Goal: Task Accomplishment & Management: Manage account settings

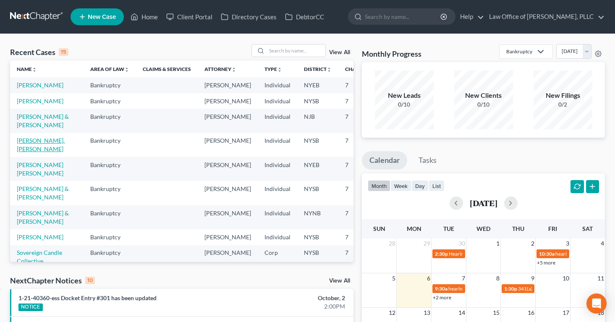
click at [21, 152] on link "[PERSON_NAME], [PERSON_NAME]" at bounding box center [41, 145] width 48 height 16
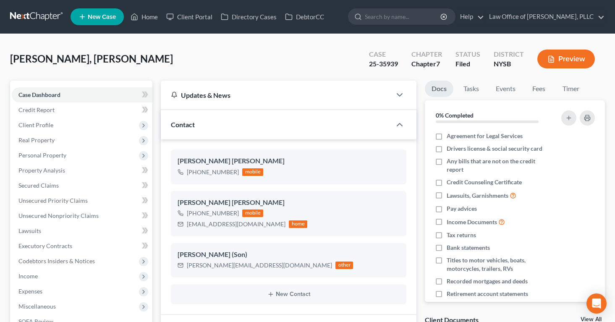
click at [553, 55] on icon "button" at bounding box center [552, 59] width 8 height 8
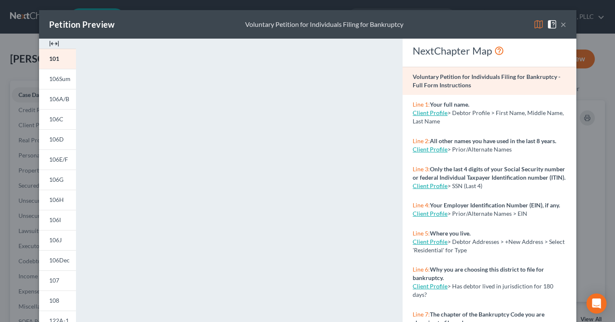
click at [564, 26] on button "×" at bounding box center [564, 24] width 6 height 10
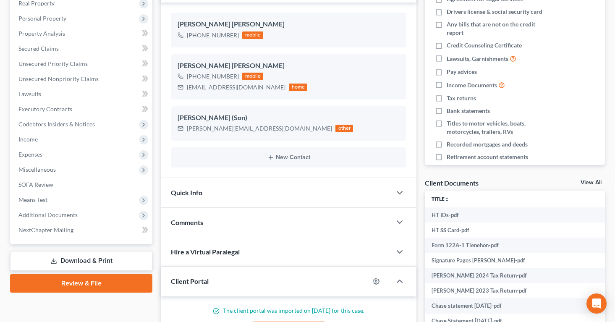
scroll to position [138, 0]
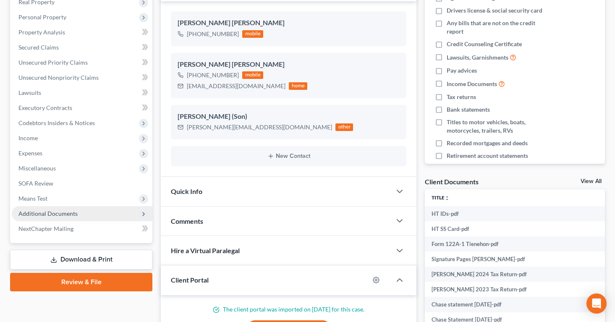
click at [46, 213] on span "Additional Documents" at bounding box center [47, 213] width 59 height 7
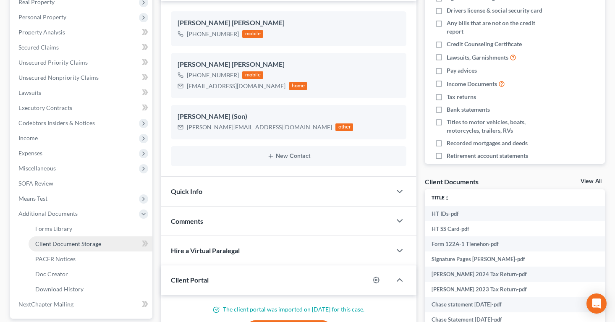
click at [48, 245] on span "Client Document Storage" at bounding box center [68, 243] width 66 height 7
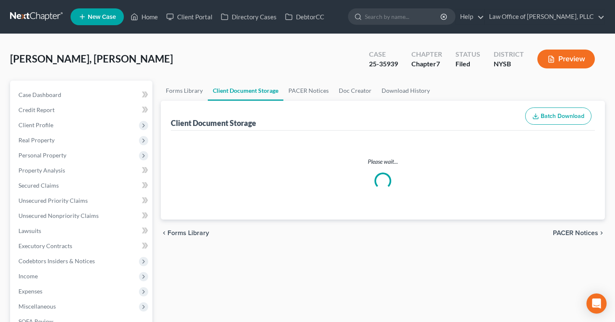
select select "0"
select select "4"
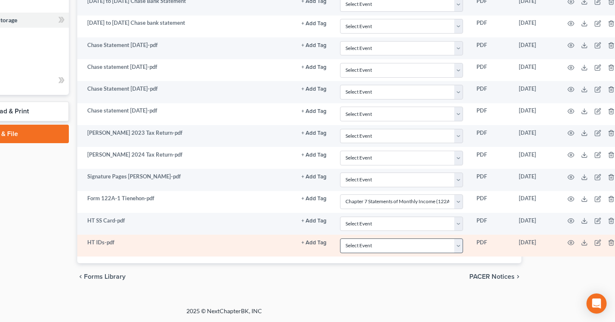
scroll to position [362, 91]
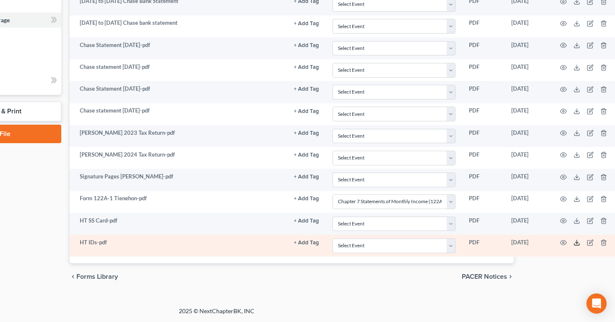
click at [577, 241] on line at bounding box center [577, 241] width 0 height 3
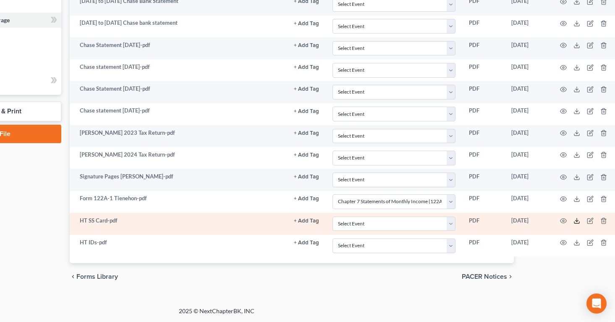
click at [576, 221] on polyline at bounding box center [577, 220] width 3 height 1
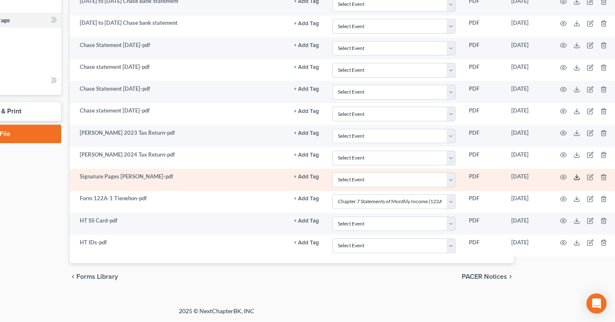
click at [576, 177] on polyline at bounding box center [577, 176] width 3 height 1
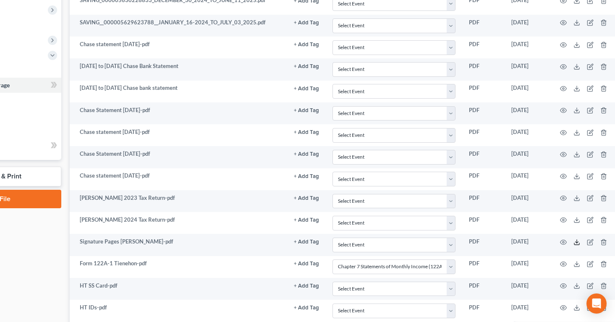
scroll to position [297, 91]
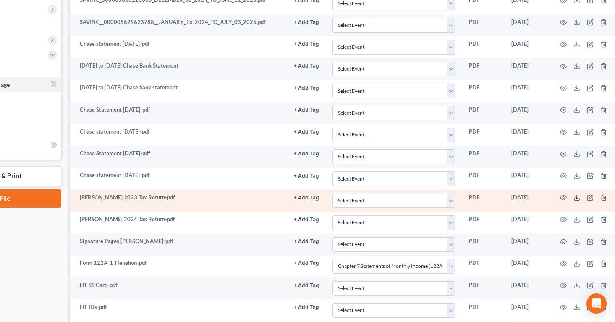
click at [576, 198] on polyline at bounding box center [577, 197] width 3 height 1
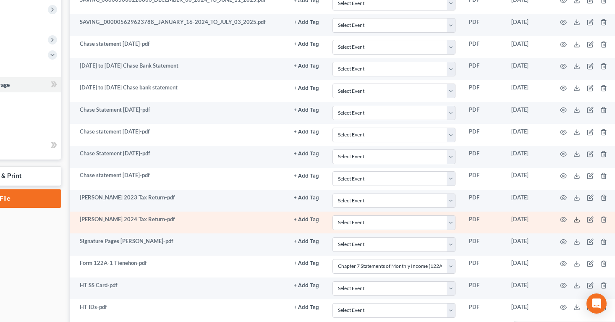
click at [577, 219] on line at bounding box center [577, 218] width 0 height 3
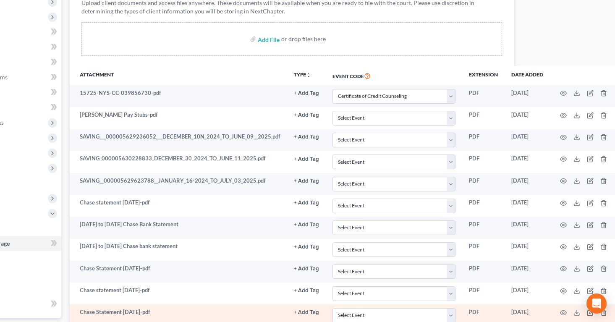
scroll to position [136, 91]
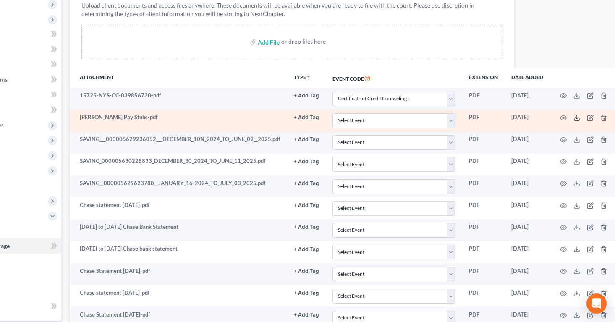
click at [576, 117] on polyline at bounding box center [577, 117] width 3 height 1
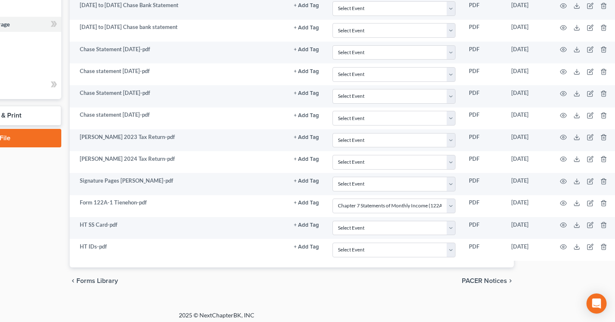
scroll to position [362, 91]
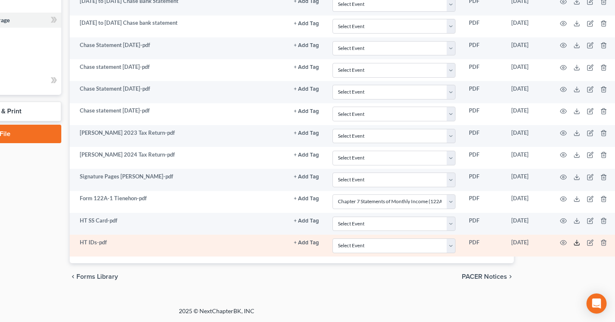
click at [574, 242] on icon at bounding box center [577, 242] width 7 height 7
